Goal: Task Accomplishment & Management: Manage account settings

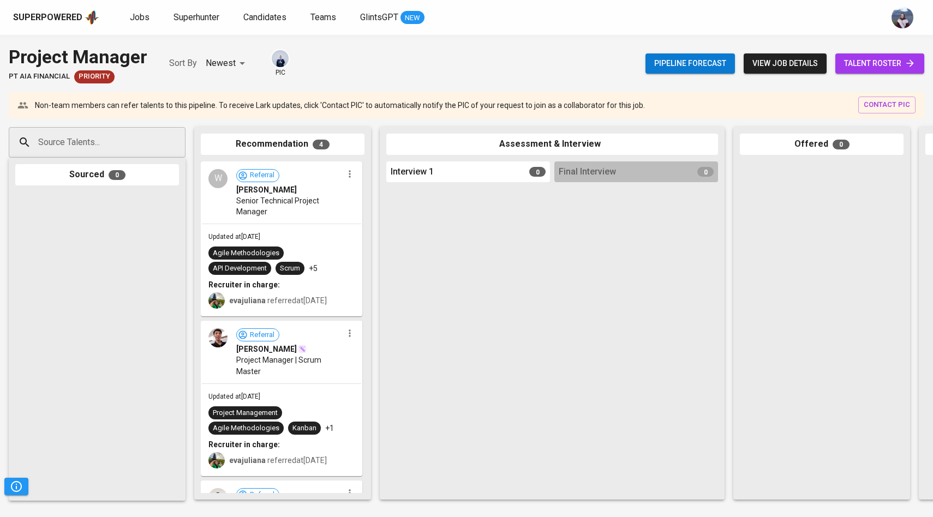
click at [104, 136] on input "Source Talents..." at bounding box center [92, 142] width 115 height 21
paste input "[EMAIL_ADDRESS][DOMAIN_NAME]"
type input "[EMAIL_ADDRESS][DOMAIN_NAME]"
click at [89, 176] on div "Joko" at bounding box center [96, 172] width 103 height 11
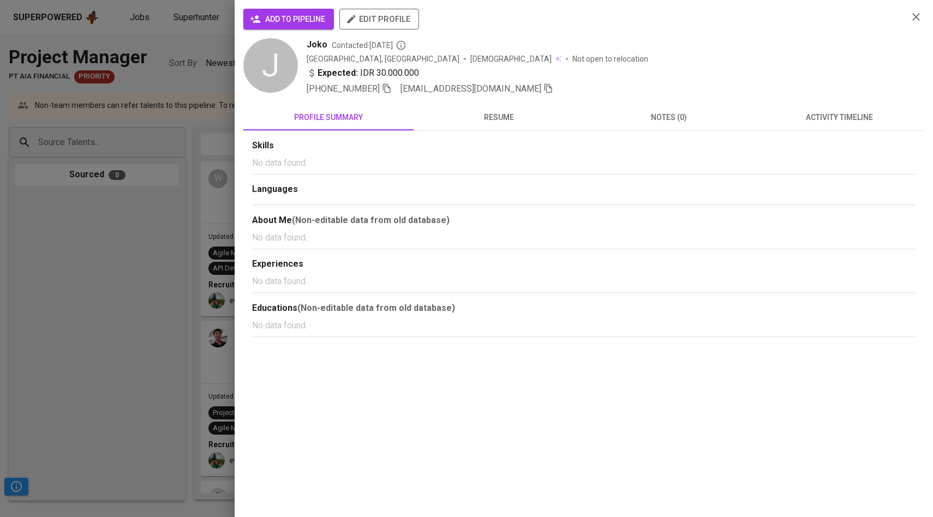
click at [272, 18] on span "add to pipeline" at bounding box center [288, 20] width 73 height 14
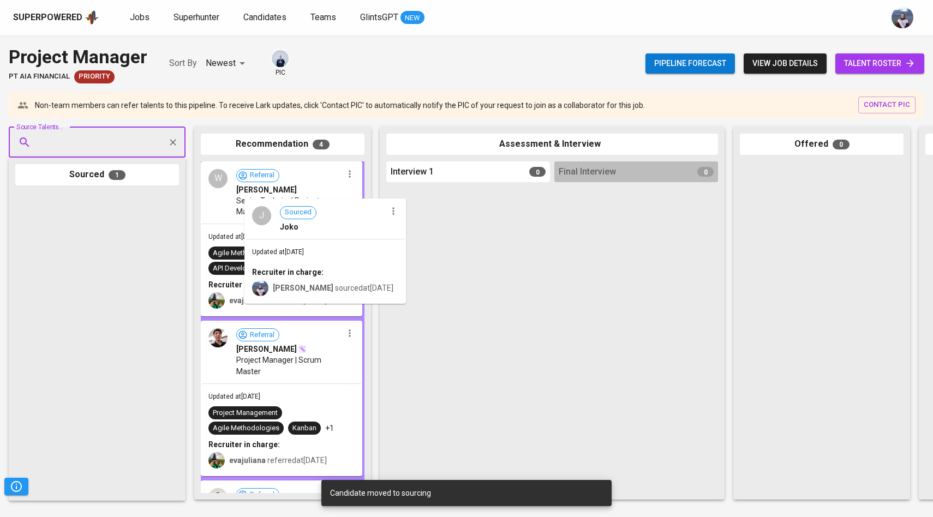
drag, startPoint x: 87, startPoint y: 239, endPoint x: 294, endPoint y: 247, distance: 207.4
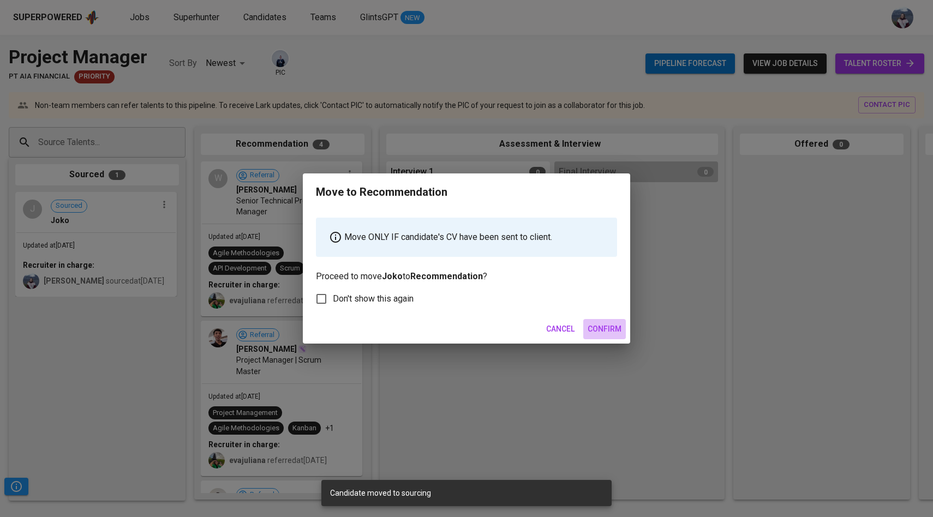
click at [605, 328] on span "Confirm" at bounding box center [604, 329] width 34 height 14
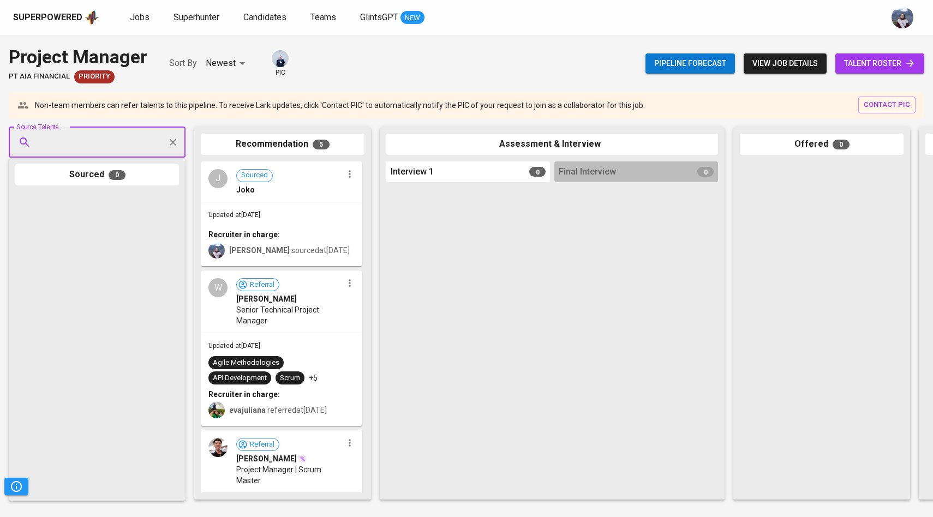
paste input "[EMAIL_ADDRESS][DOMAIN_NAME]"
type input "[EMAIL_ADDRESS][DOMAIN_NAME]"
click at [81, 178] on span "[EMAIL_ADDRESS][DOMAIN_NAME]" at bounding box center [96, 183] width 103 height 11
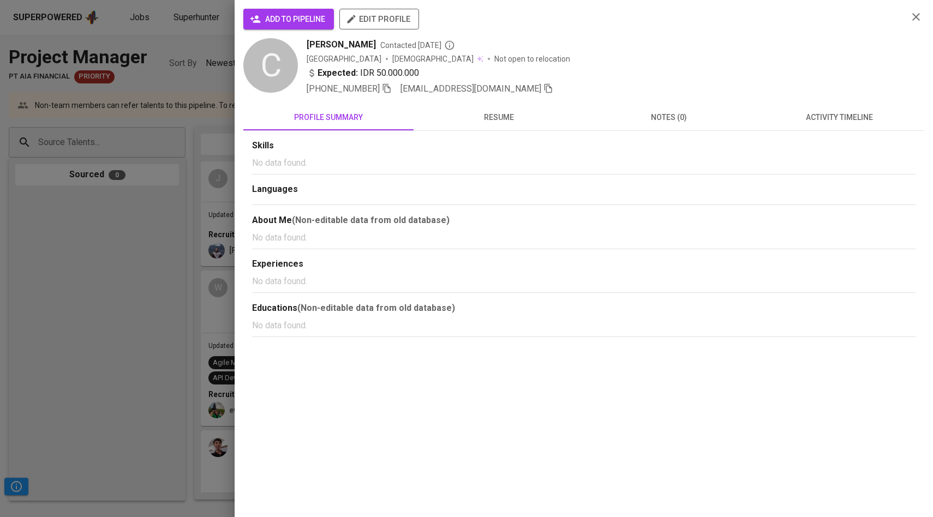
click at [292, 14] on span "add to pipeline" at bounding box center [288, 20] width 73 height 14
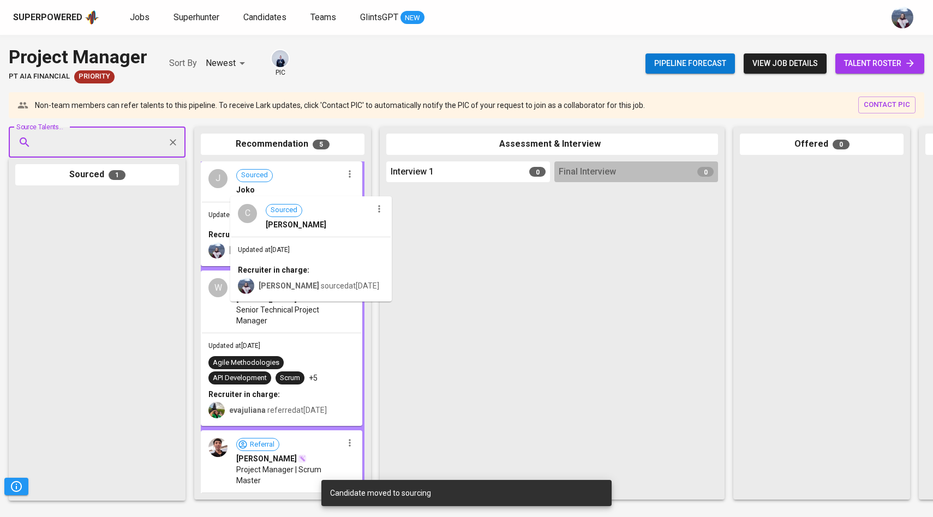
drag, startPoint x: 82, startPoint y: 268, endPoint x: 299, endPoint y: 273, distance: 217.7
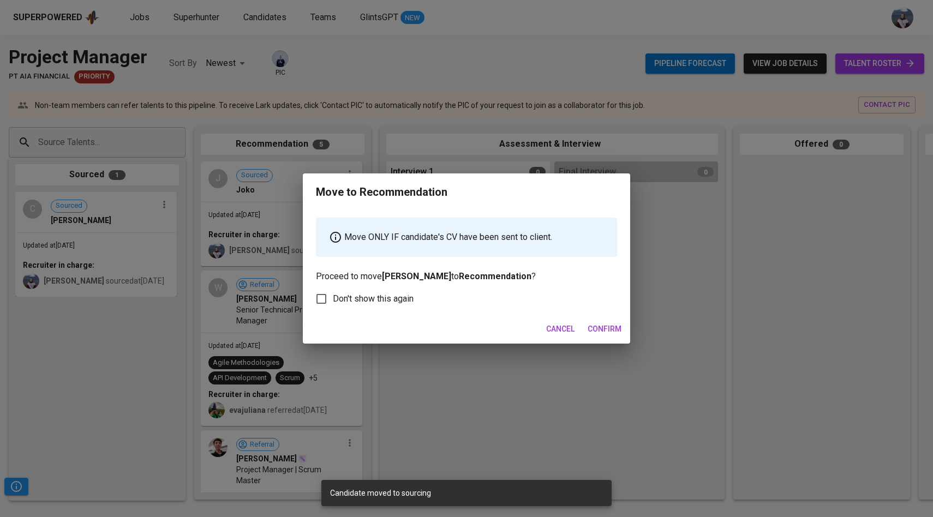
click at [608, 327] on span "Confirm" at bounding box center [604, 329] width 34 height 14
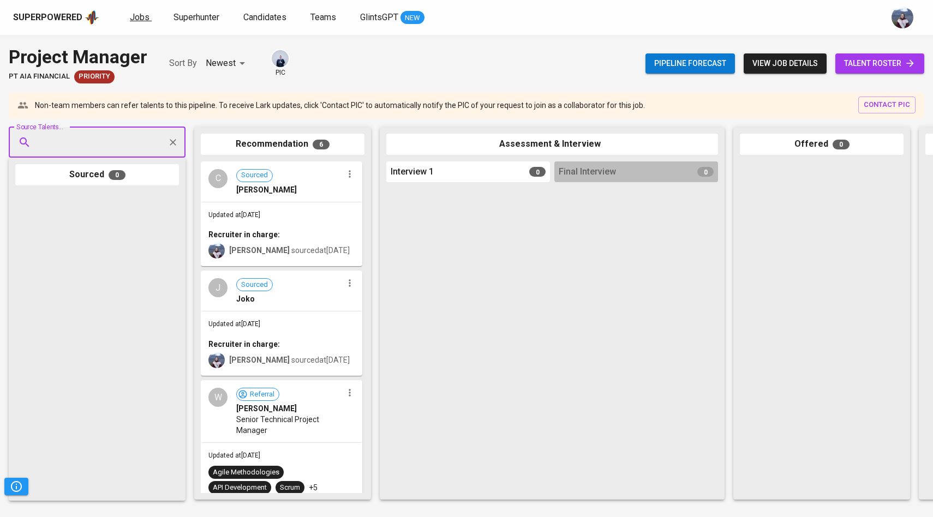
click at [137, 17] on span "Jobs" at bounding box center [140, 17] width 20 height 10
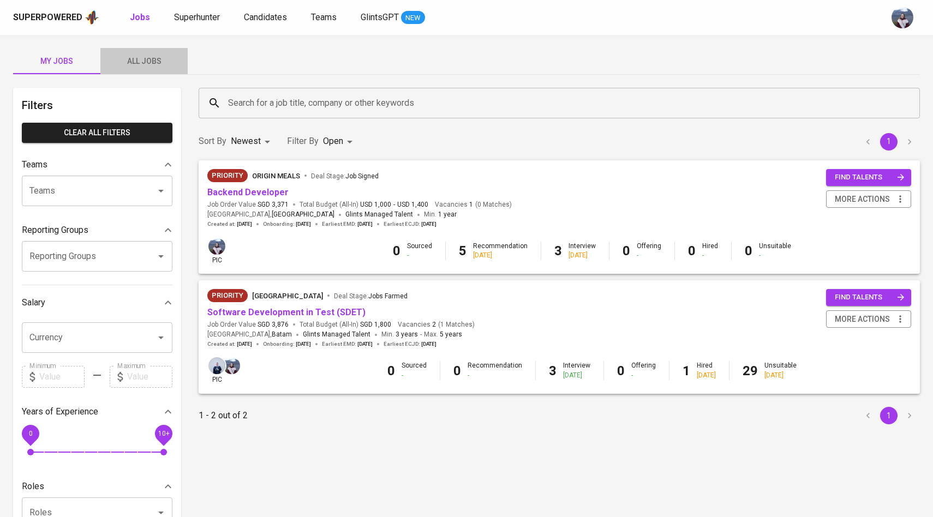
click at [150, 59] on span "All Jobs" at bounding box center [144, 62] width 74 height 14
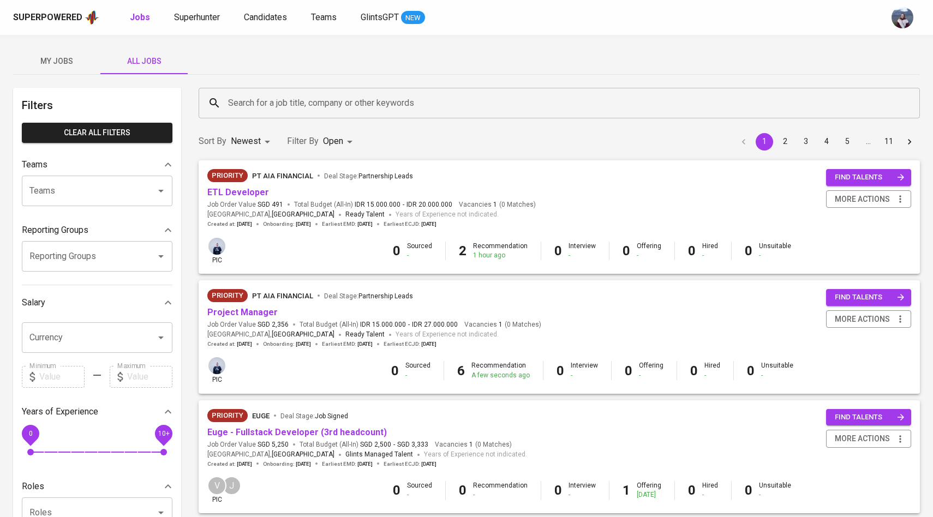
click at [277, 108] on input "Search for a job title, company or other keywords" at bounding box center [561, 103] width 673 height 21
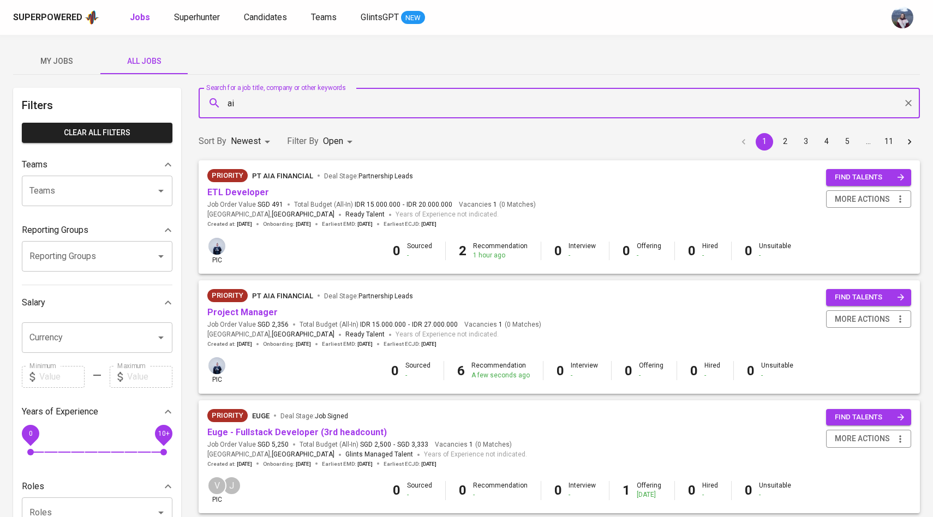
type input "a"
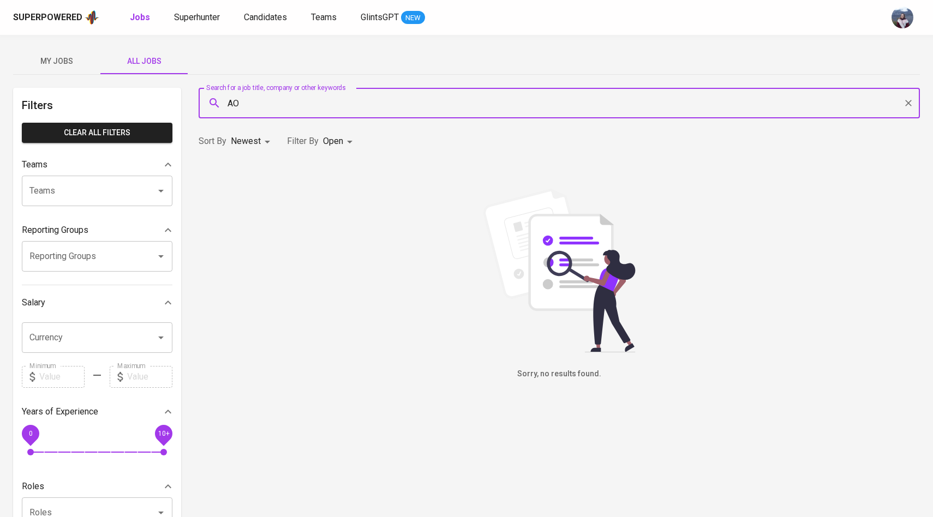
type input "A"
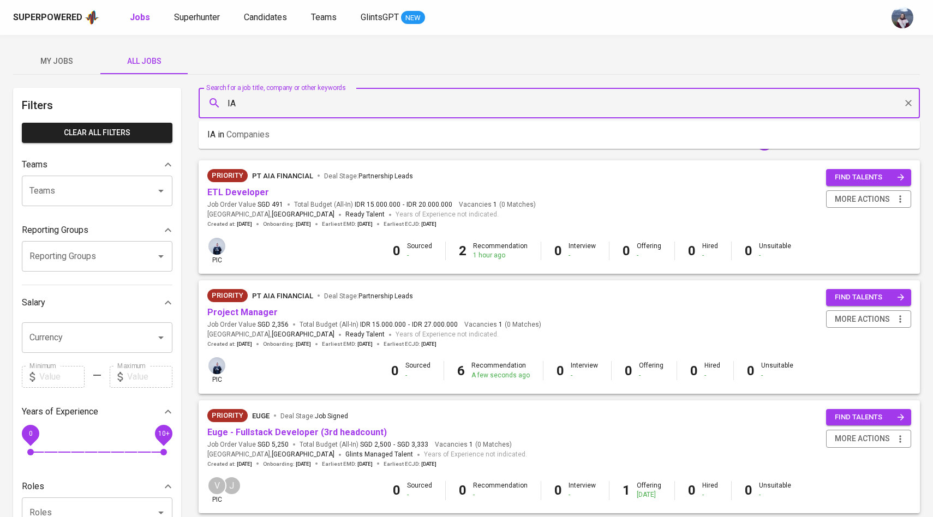
type input "I"
type input "AIA"
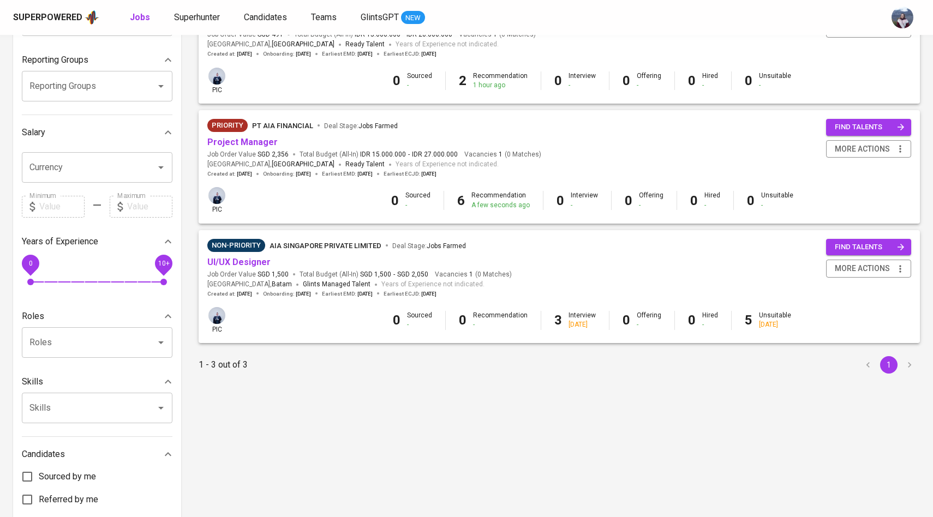
scroll to position [183, 0]
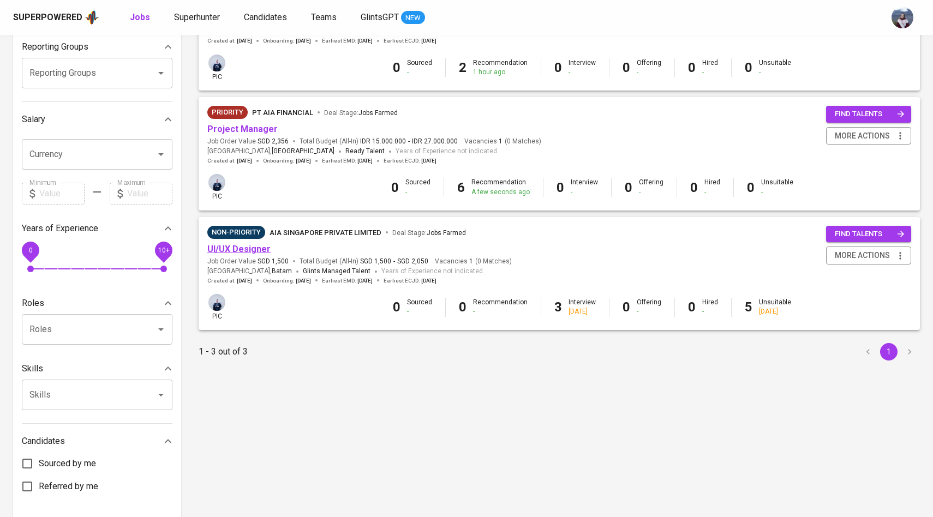
click at [262, 254] on link "UI/UX Designer" at bounding box center [238, 249] width 63 height 10
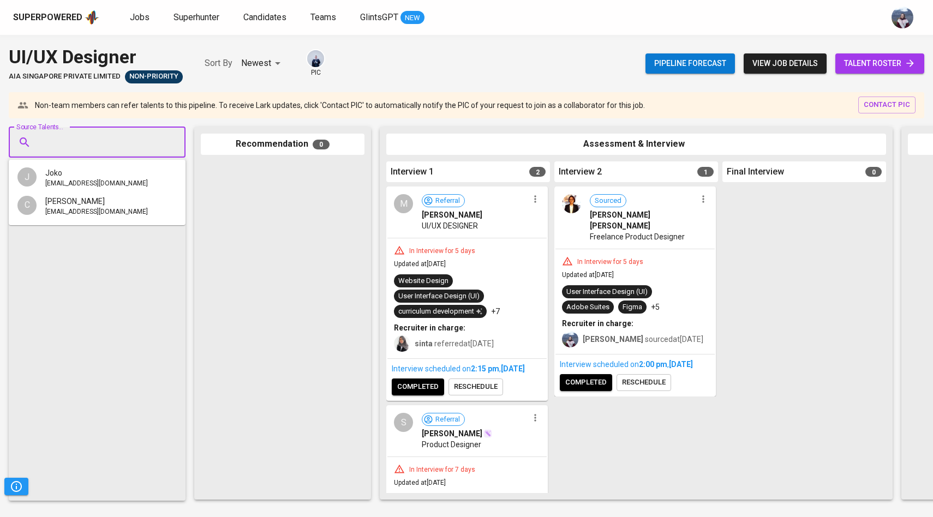
click at [135, 146] on input "Source Talents..." at bounding box center [92, 142] width 115 height 21
paste input "[EMAIL_ADDRESS][DOMAIN_NAME]"
type input "[EMAIL_ADDRESS][DOMAIN_NAME]"
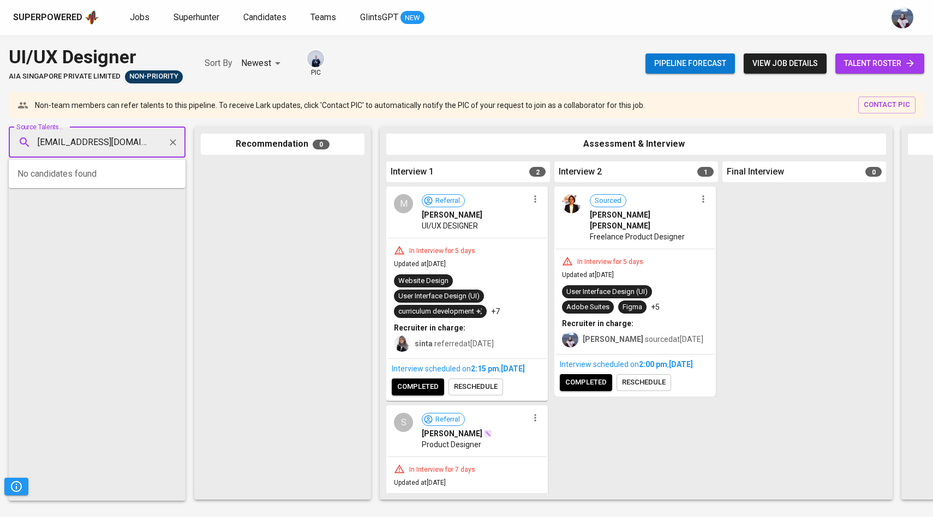
scroll to position [0, 1]
click at [102, 178] on span "[EMAIL_ADDRESS][DOMAIN_NAME]" at bounding box center [96, 183] width 103 height 11
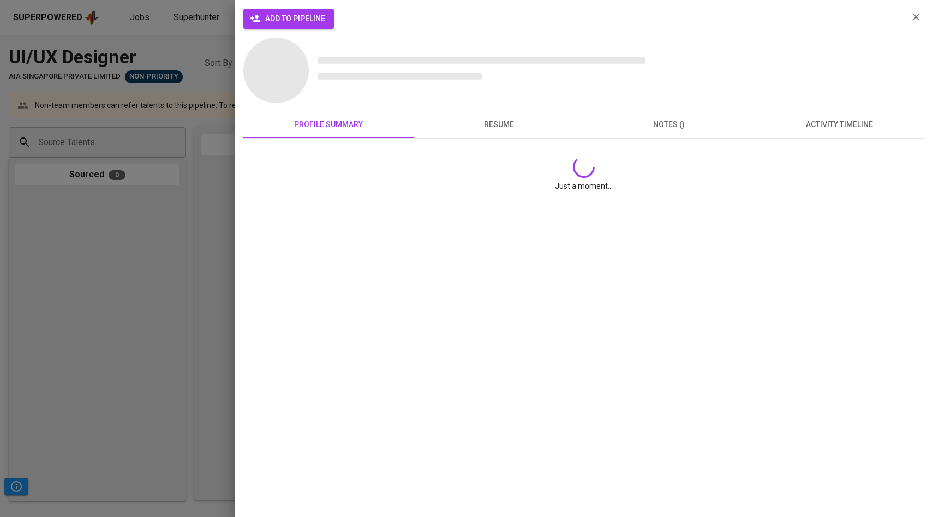
scroll to position [0, 0]
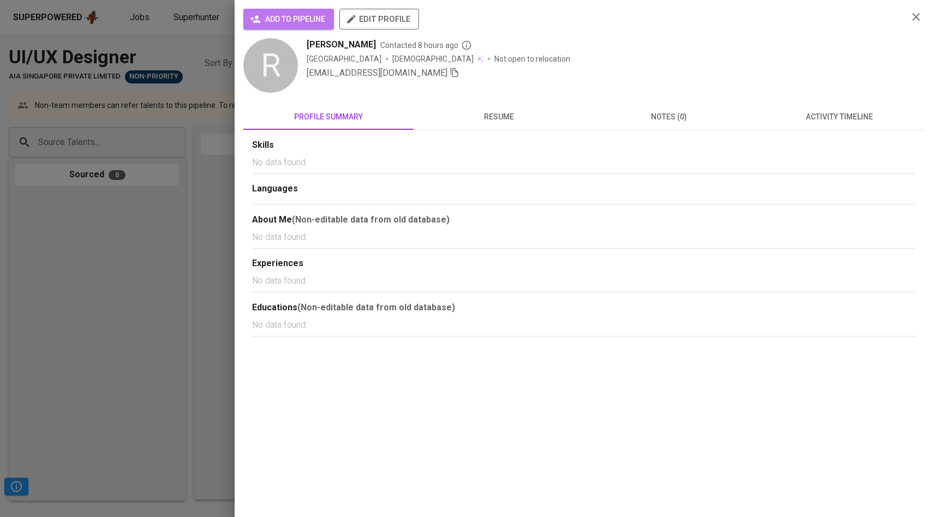
click at [285, 20] on span "add to pipeline" at bounding box center [288, 20] width 73 height 14
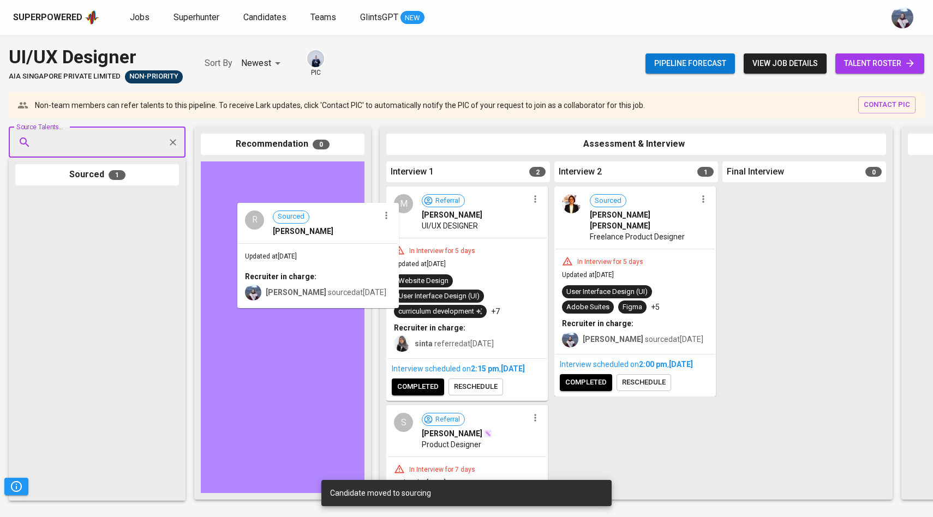
drag, startPoint x: 101, startPoint y: 247, endPoint x: 323, endPoint y: 257, distance: 221.7
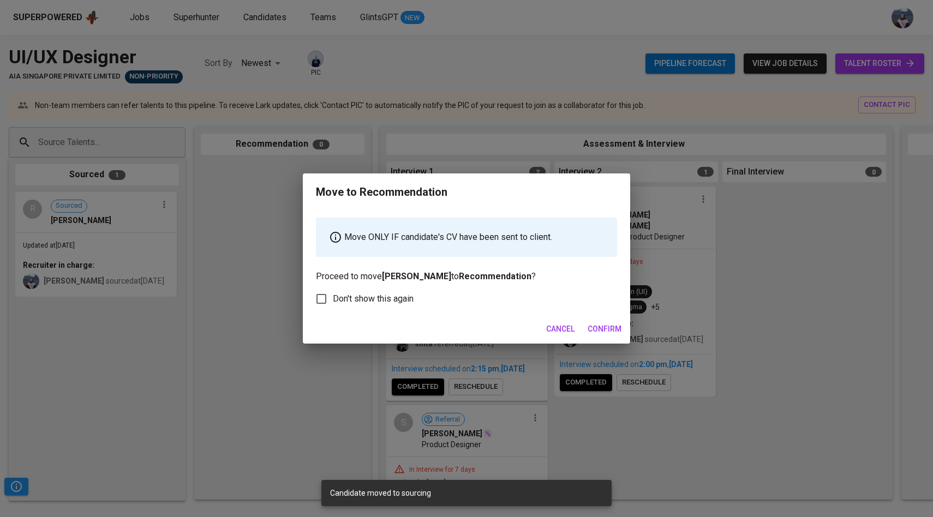
click at [601, 329] on span "Confirm" at bounding box center [604, 329] width 34 height 14
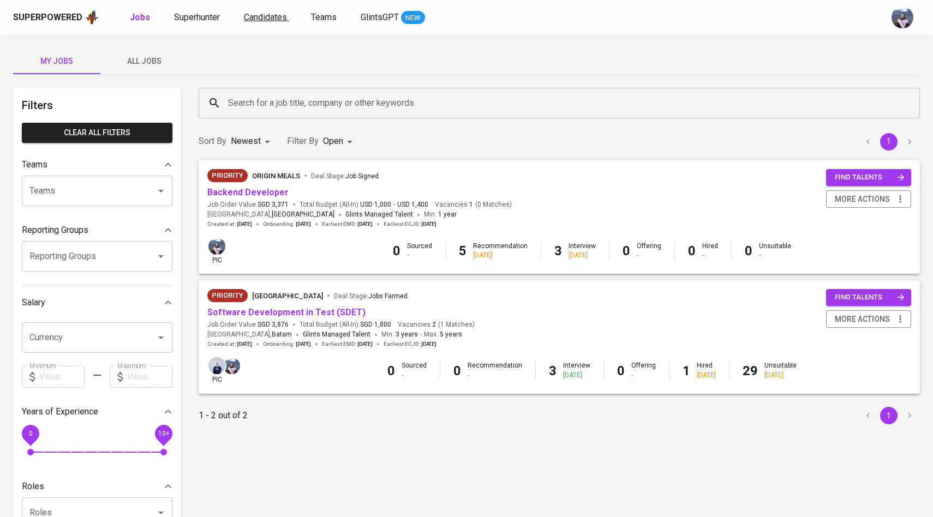
click at [255, 15] on span "Candidates" at bounding box center [265, 17] width 43 height 10
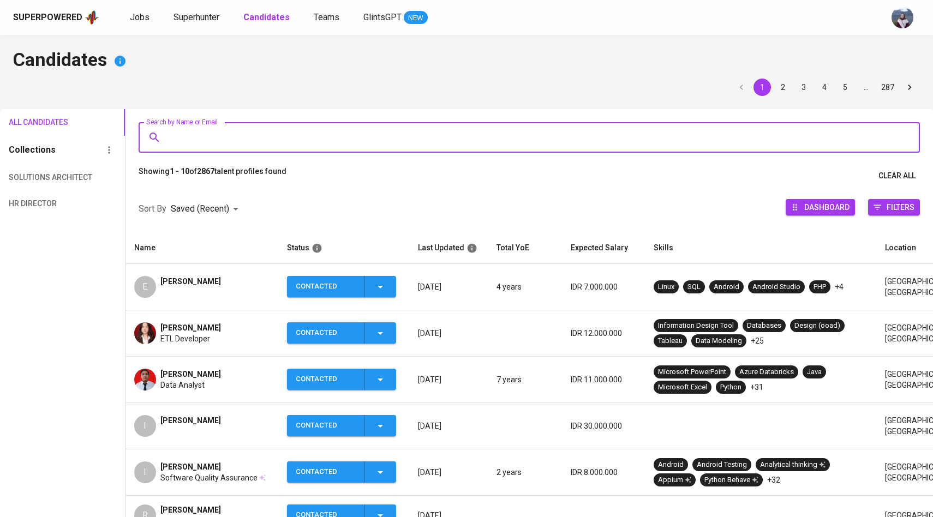
click at [245, 135] on input "Search by Name or Email" at bounding box center [531, 137] width 733 height 21
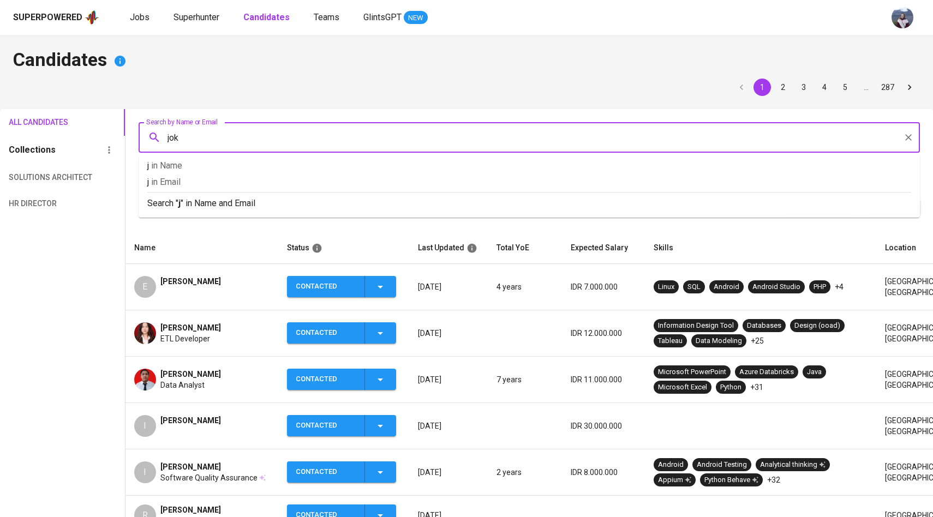
type input "joko"
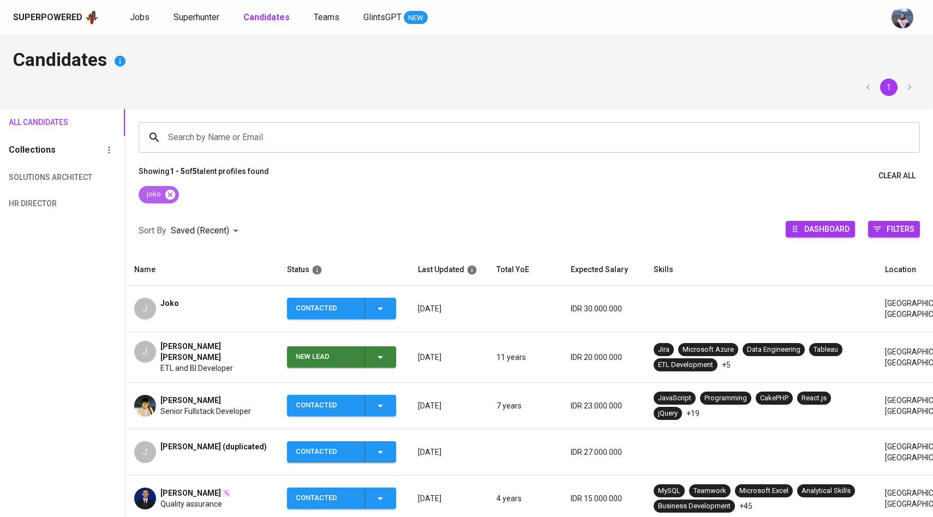
click at [169, 196] on icon at bounding box center [170, 194] width 10 height 10
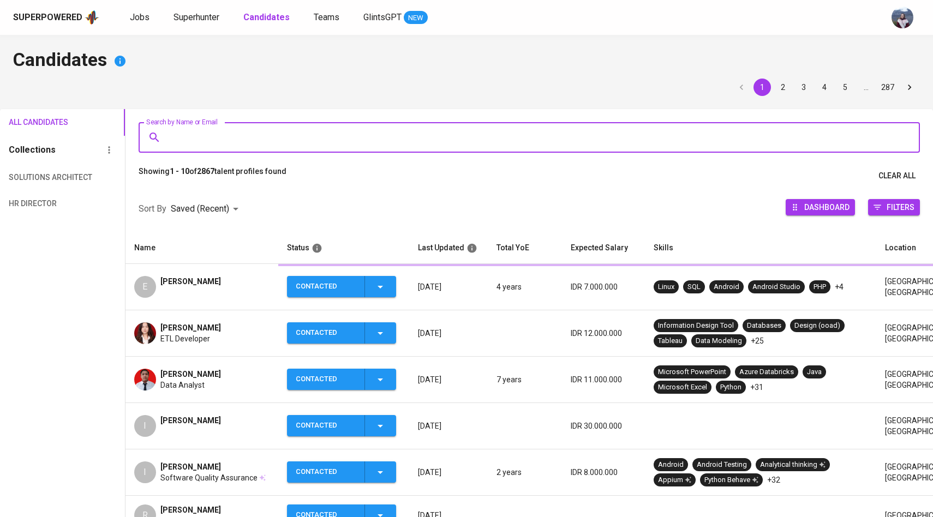
click at [183, 145] on input "Search by Name or Email" at bounding box center [531, 137] width 733 height 21
paste input "[EMAIL_ADDRESS][DOMAIN_NAME]"
type input "[EMAIL_ADDRESS][DOMAIN_NAME]"
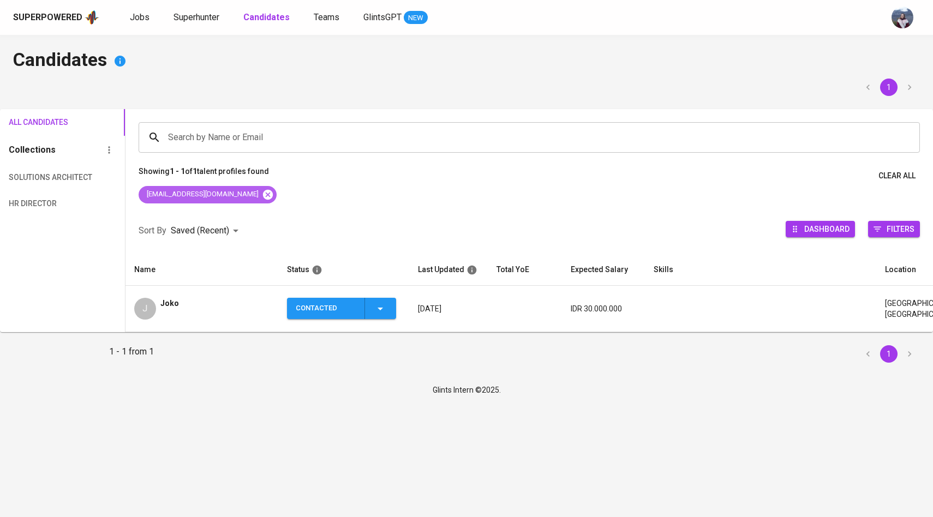
click at [262, 195] on icon at bounding box center [268, 195] width 12 height 12
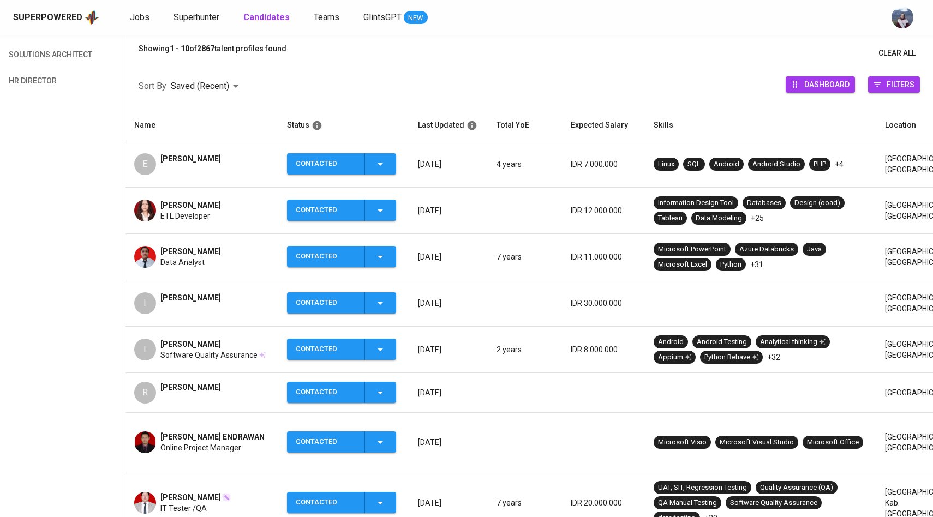
scroll to position [136, 0]
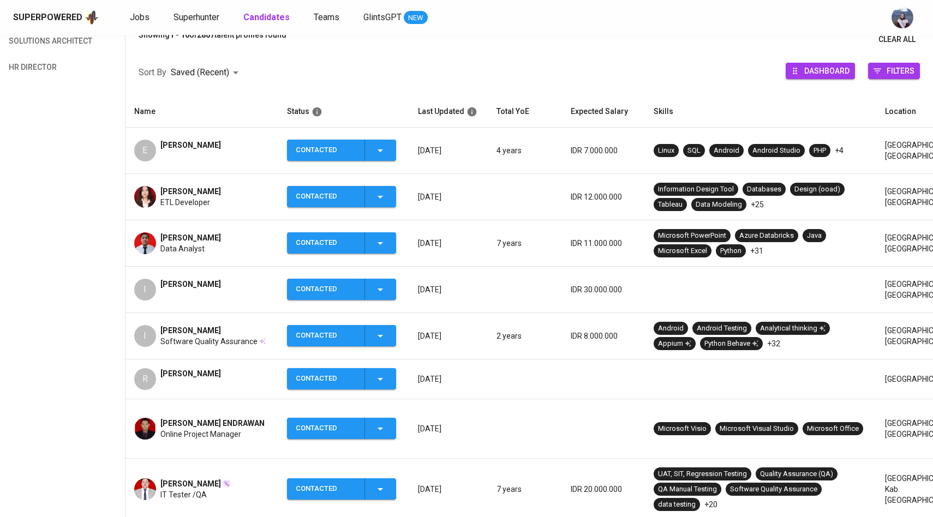
click at [149, 380] on div "R" at bounding box center [145, 379] width 22 height 22
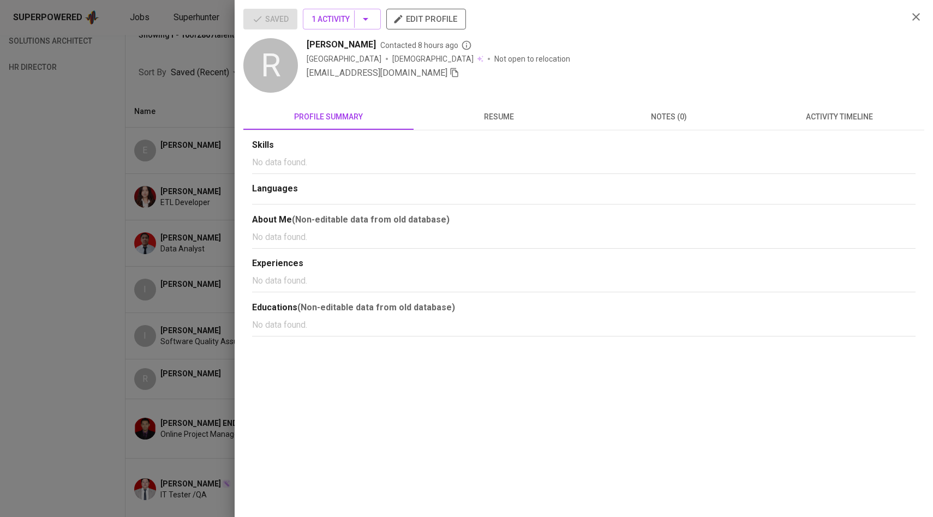
click at [843, 116] on span "activity timeline" at bounding box center [838, 117] width 157 height 14
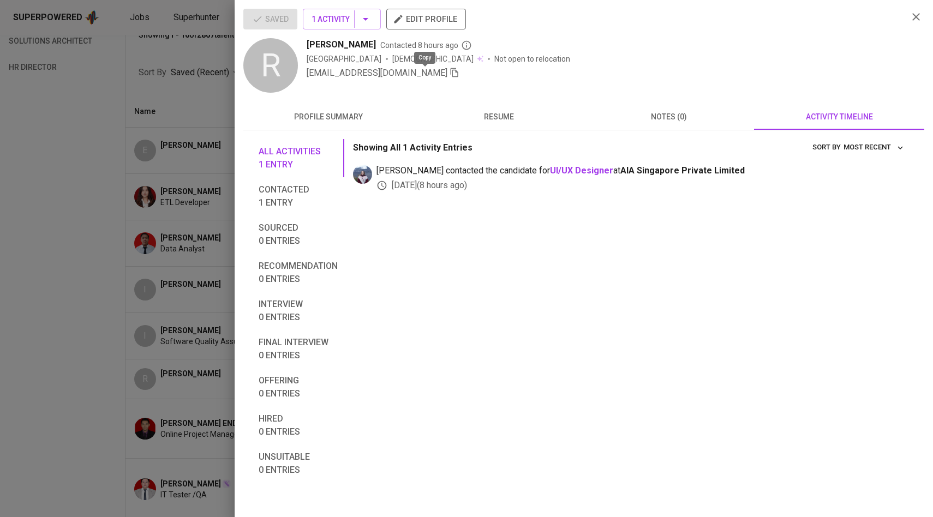
click at [449, 73] on icon "button" at bounding box center [454, 73] width 10 height 10
click at [157, 159] on div at bounding box center [466, 258] width 933 height 517
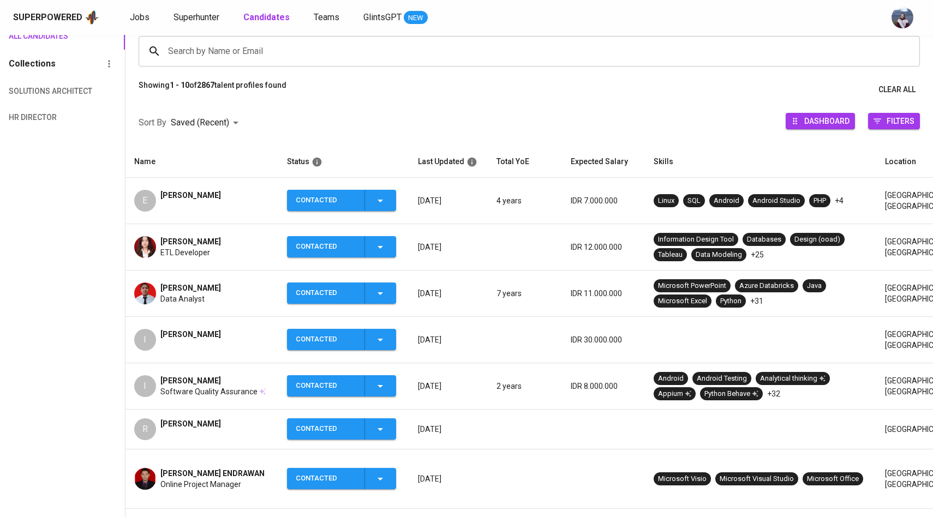
scroll to position [0, 0]
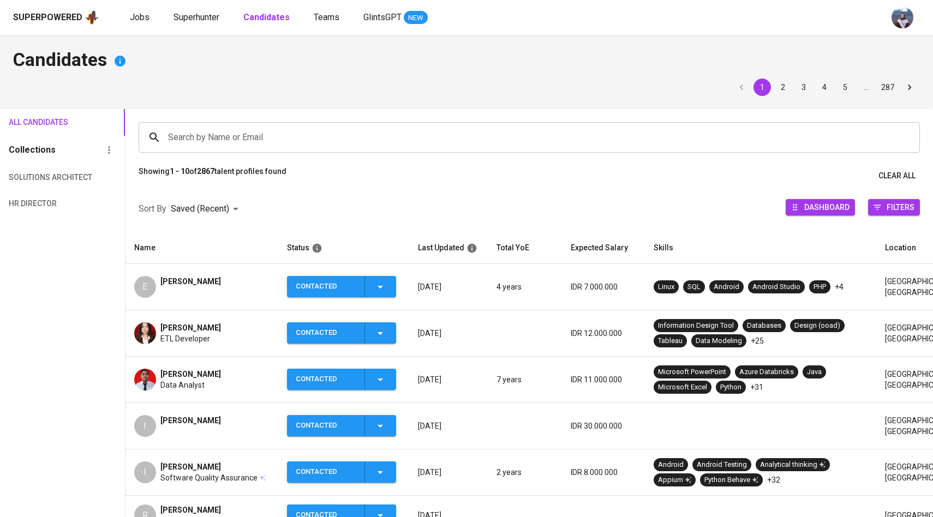
click at [245, 140] on input "Search by Name or Email" at bounding box center [531, 137] width 733 height 21
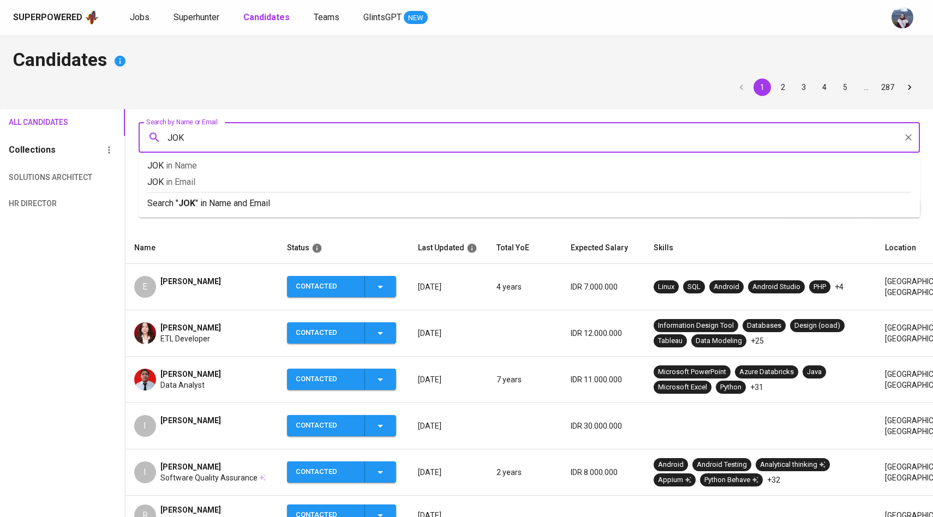
type input "JOKO"
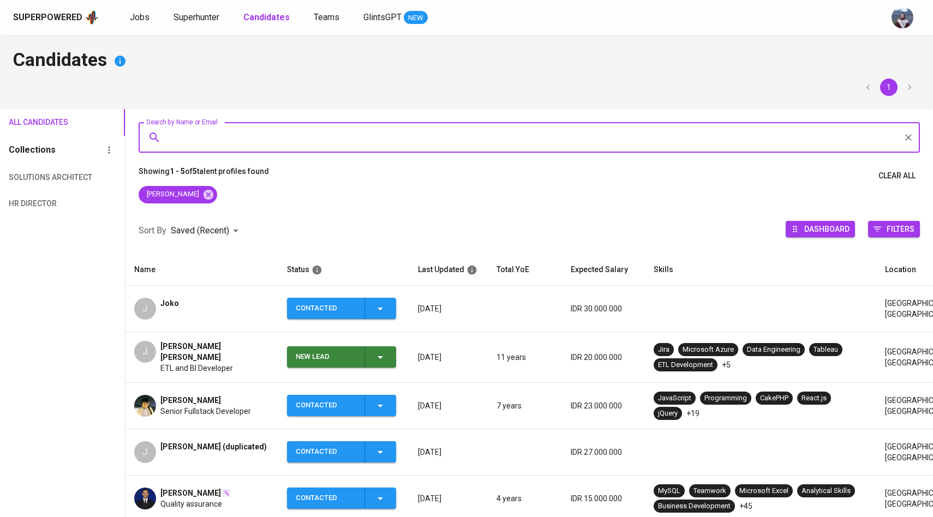
click at [154, 301] on div "J" at bounding box center [145, 309] width 22 height 22
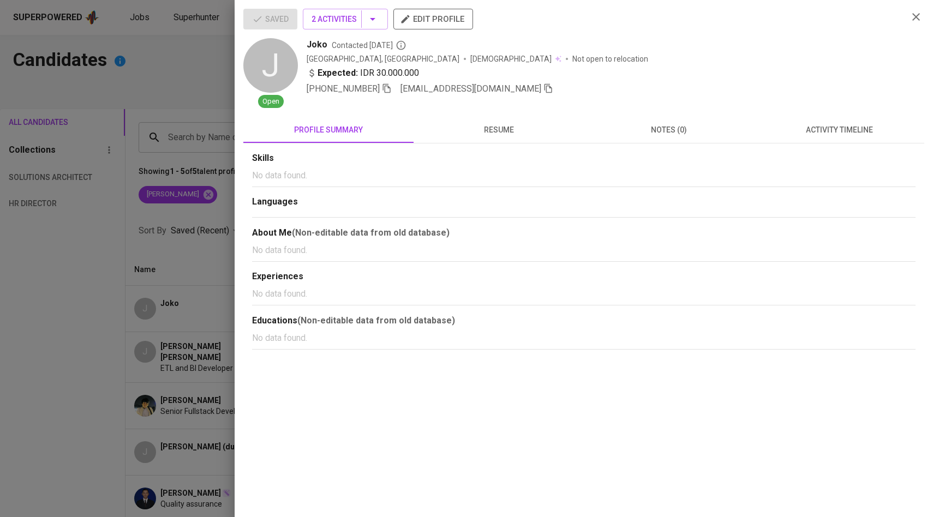
click at [543, 91] on icon "button" at bounding box center [548, 88] width 10 height 10
click at [212, 275] on div at bounding box center [466, 258] width 933 height 517
